Goal: Task Accomplishment & Management: Use online tool/utility

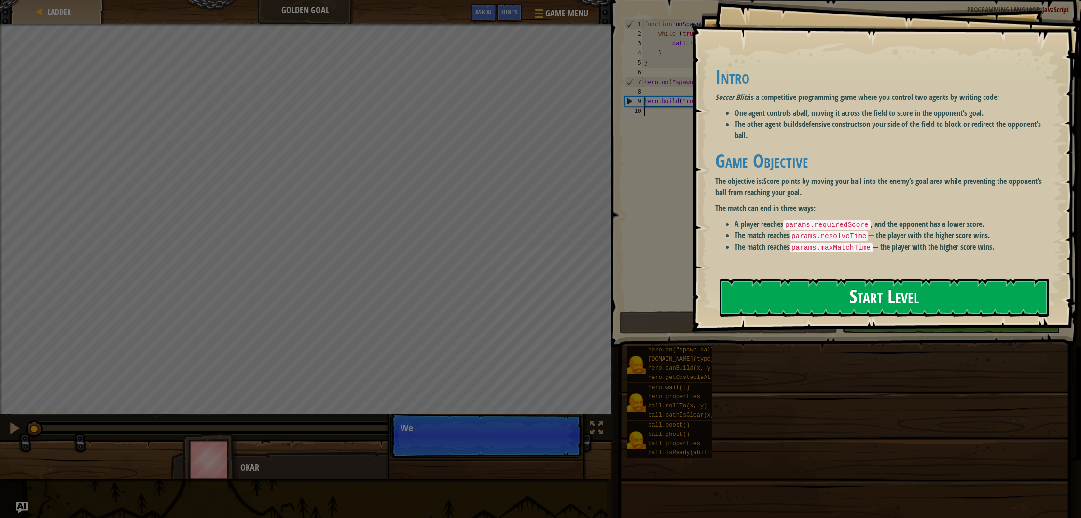
click at [820, 287] on button "Start Level" at bounding box center [884, 297] width 330 height 38
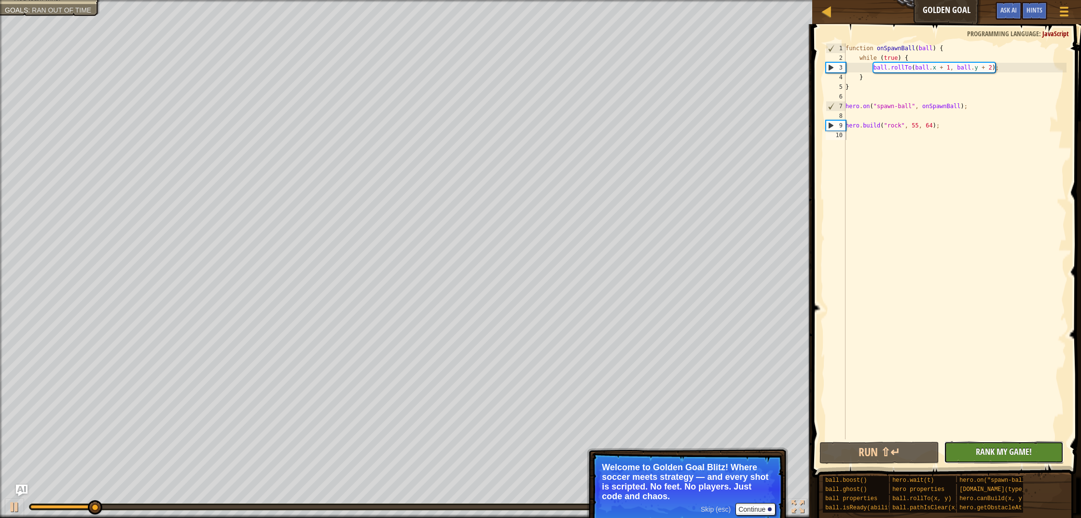
click at [1041, 453] on button "No New Code to Rank Rank My Game! Submitting... Submitted for Ranking Failed to…" at bounding box center [1004, 452] width 120 height 22
click at [213, 421] on div "Red team wins. Goals : Ran out of time 0 Devasis Dhakal 5 0 Karla415263 5 ♫ Oka…" at bounding box center [540, 259] width 1081 height 518
click at [896, 97] on div "function onSpawnBall ( ball ) { while ( true ) { ball . rollTo ( ball . x + 1 ,…" at bounding box center [954, 250] width 223 height 415
click at [889, 80] on div "function onSpawnBall ( ball ) { while ( true ) { ball . rollTo ( ball . x + 1 ,…" at bounding box center [954, 250] width 223 height 415
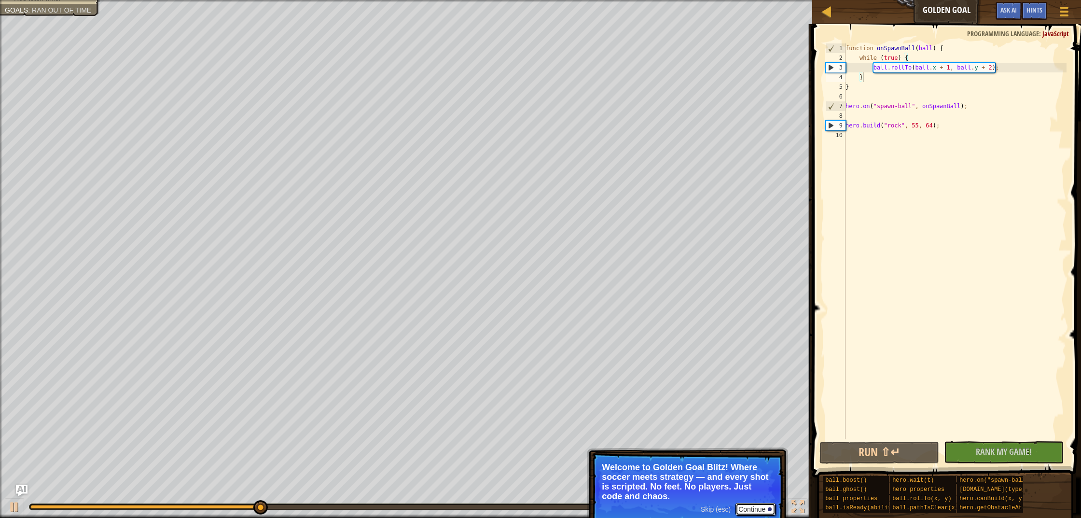
click at [757, 505] on button "Continue" at bounding box center [755, 509] width 40 height 13
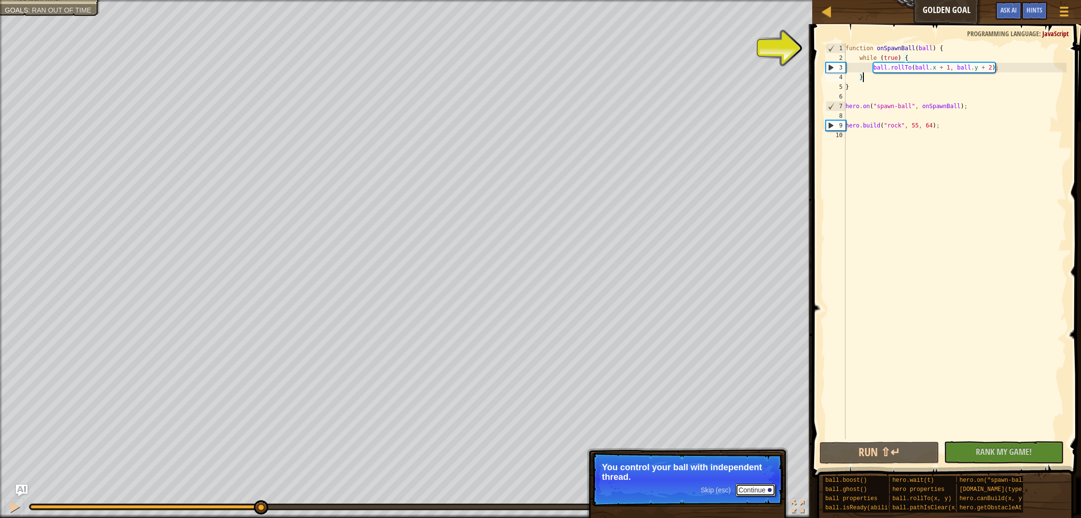
click at [743, 488] on button "Continue" at bounding box center [755, 489] width 40 height 13
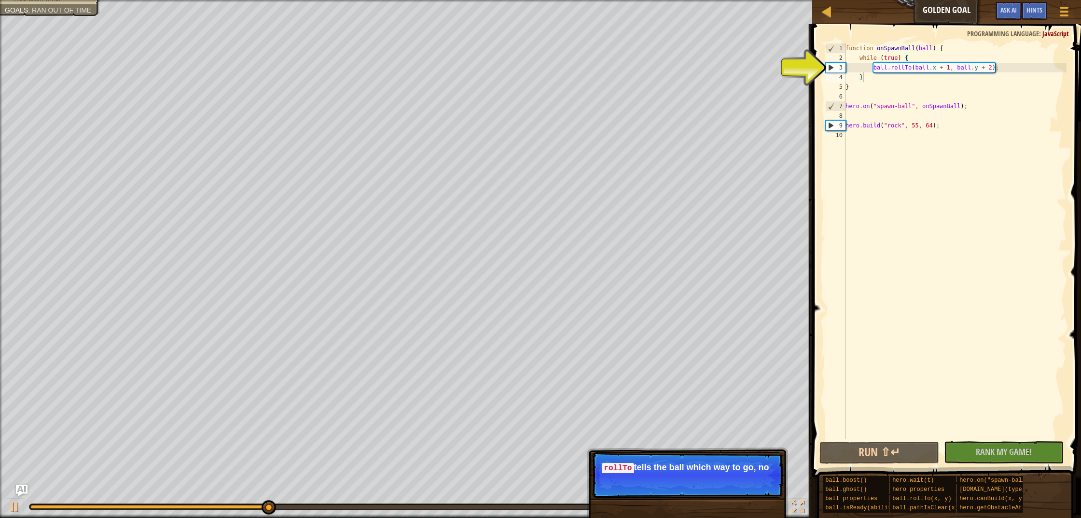
drag, startPoint x: 724, startPoint y: 472, endPoint x: 732, endPoint y: 474, distance: 8.4
click at [726, 473] on p "Skip (esc) Continue rollTo tells the ball which way to go, no" at bounding box center [688, 474] width 192 height 45
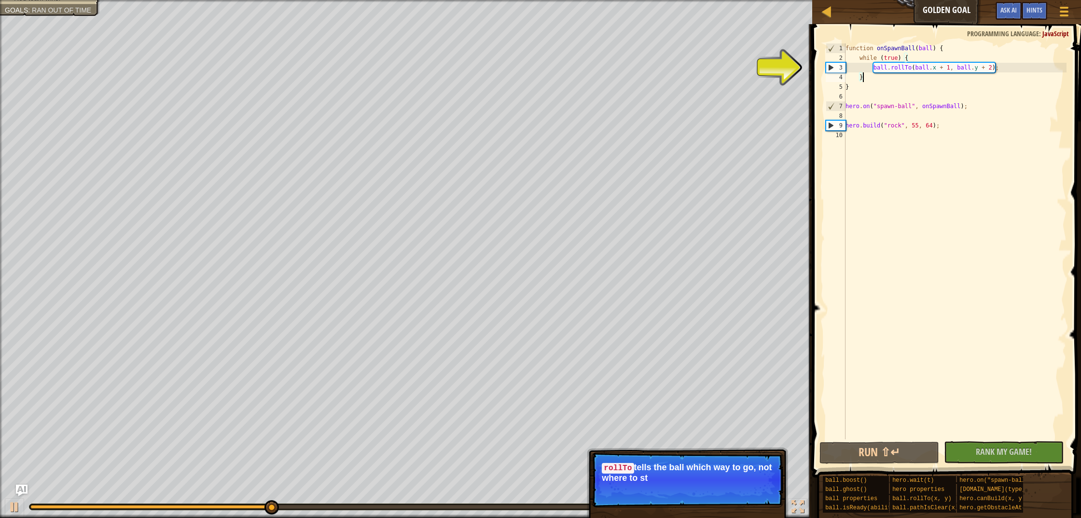
click at [753, 489] on p "Skip (esc) Continue rollTo tells the ball which way to go, not where to st" at bounding box center [688, 479] width 192 height 55
click at [753, 489] on button "Continue" at bounding box center [755, 490] width 40 height 13
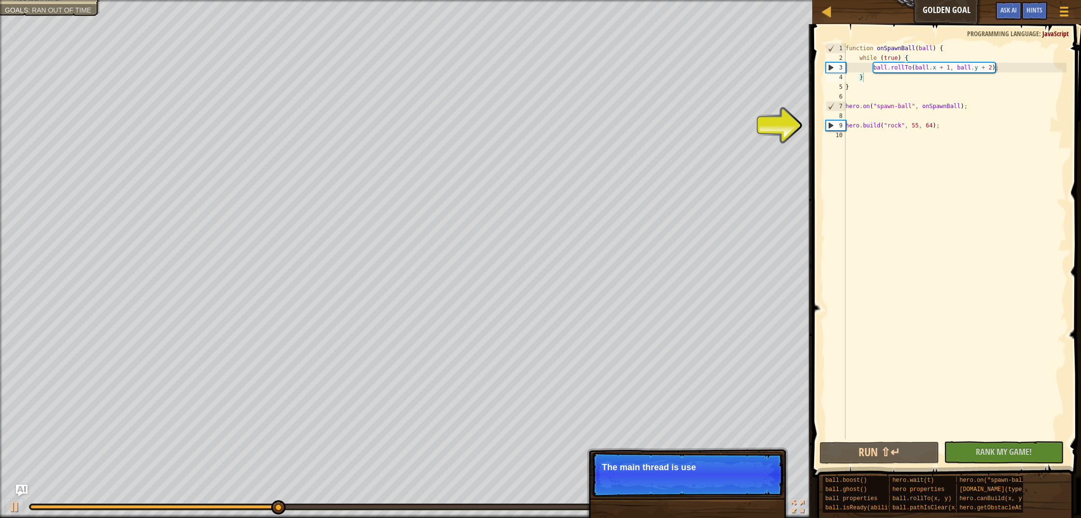
drag, startPoint x: 736, startPoint y: 487, endPoint x: 745, endPoint y: 491, distance: 9.5
click at [742, 490] on p "Skip (esc) Continue The main thread is use" at bounding box center [688, 474] width 192 height 44
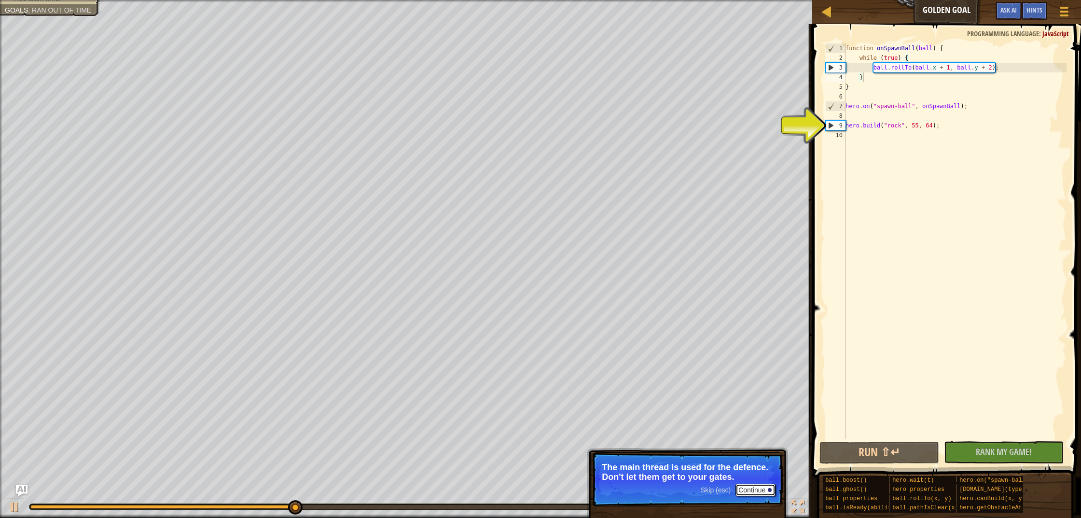
click at [759, 493] on button "Continue" at bounding box center [755, 489] width 40 height 13
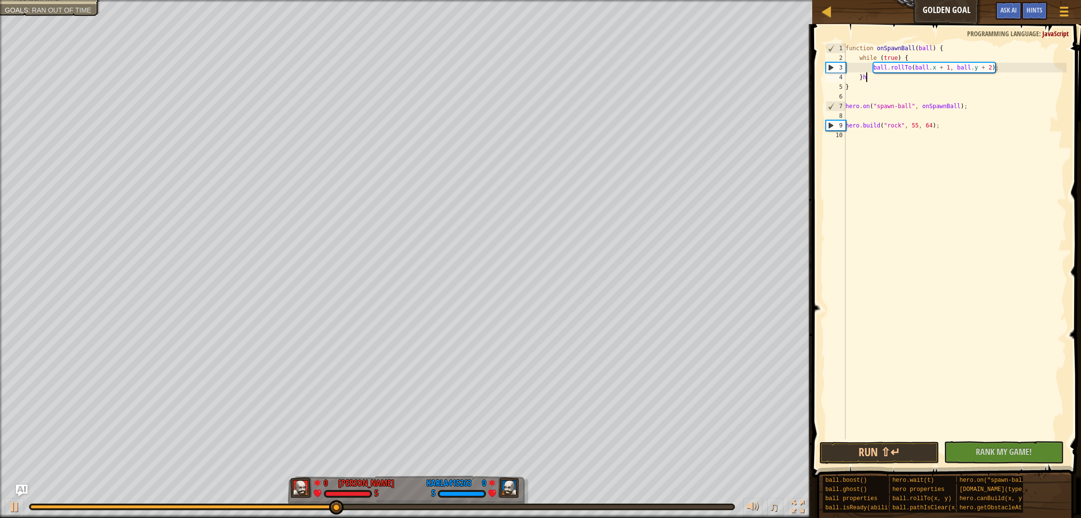
type textarea "}"
drag, startPoint x: 357, startPoint y: 506, endPoint x: 416, endPoint y: 493, distance: 61.2
click at [416, 492] on div "♫" at bounding box center [406, 504] width 812 height 29
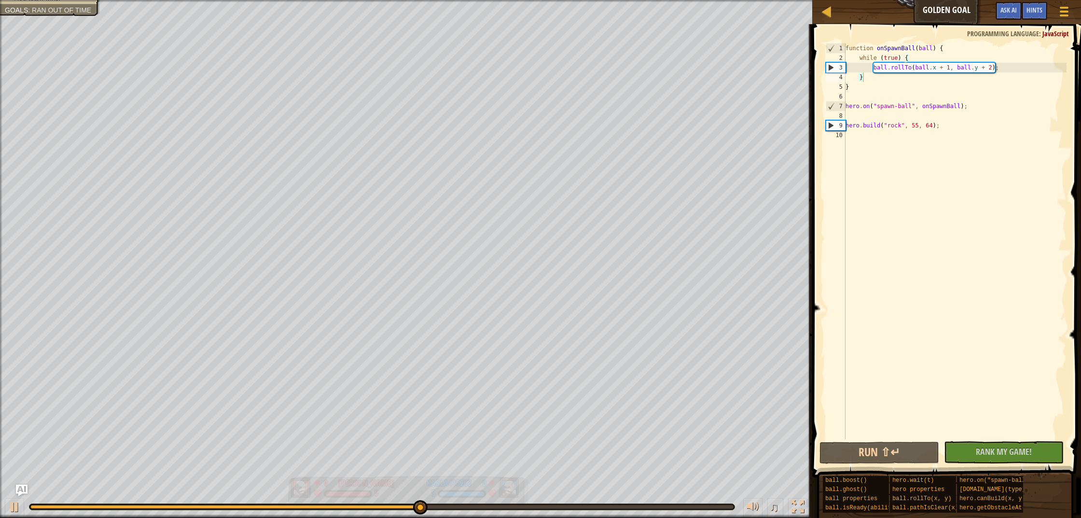
click at [266, 483] on div "Red team wins. Goals : Ran out of time 0 Devasis Dhakal 5 0 Karla415263 5 ♫ Oka…" at bounding box center [540, 259] width 1081 height 518
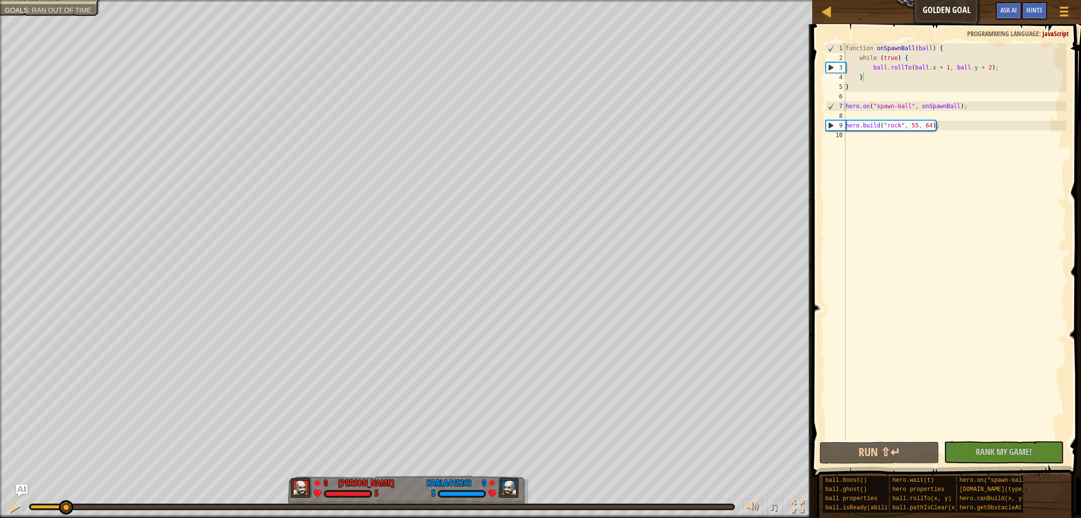
click at [641, 412] on div "Red team wins. Goals : Ran out of time 0 Devasis Dhakal 5 0 Karla415263 5 ♫ Oka…" at bounding box center [540, 259] width 1081 height 518
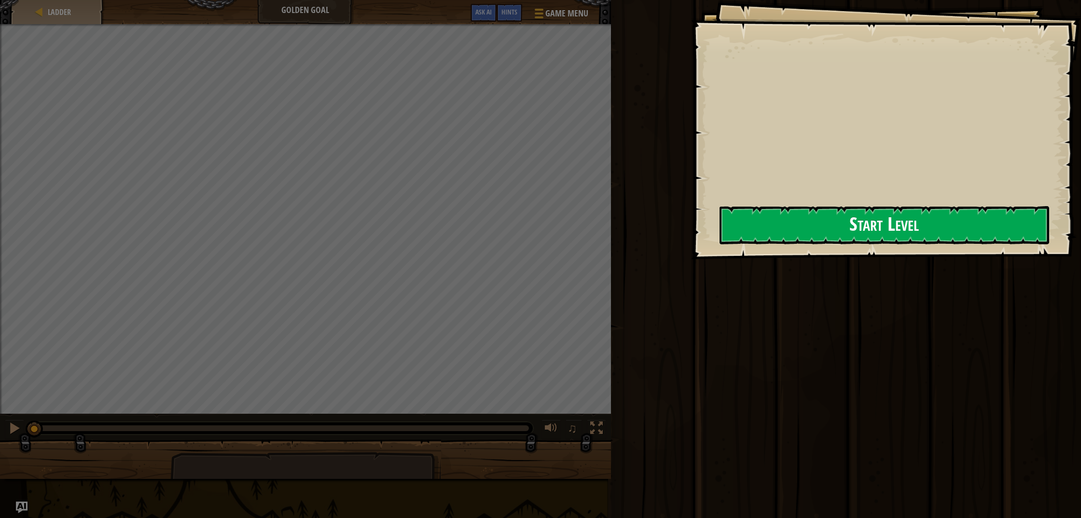
click at [819, 226] on button "Start Level" at bounding box center [884, 225] width 330 height 38
